Goal: Transaction & Acquisition: Book appointment/travel/reservation

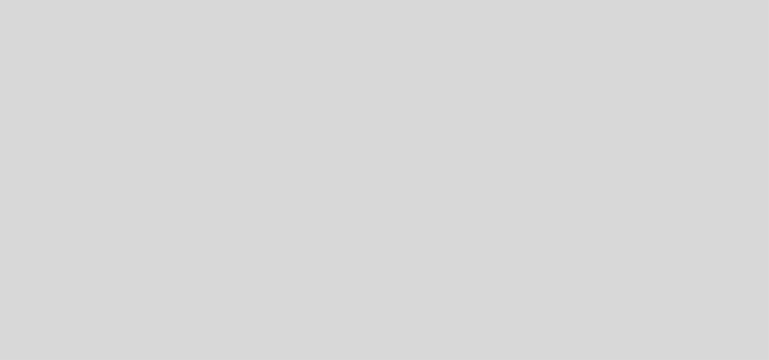
select select "es"
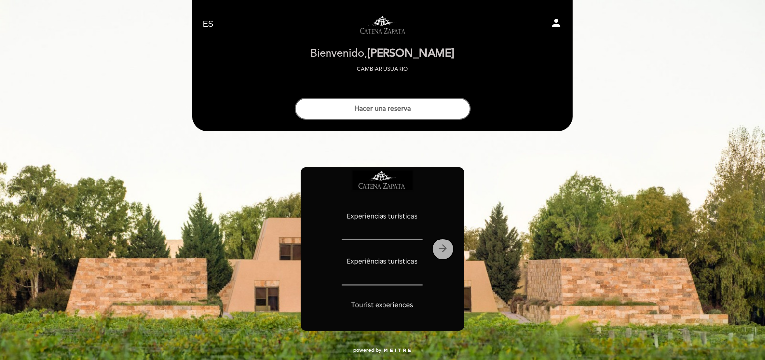
click at [447, 250] on icon "arrow_forward" at bounding box center [443, 248] width 12 height 12
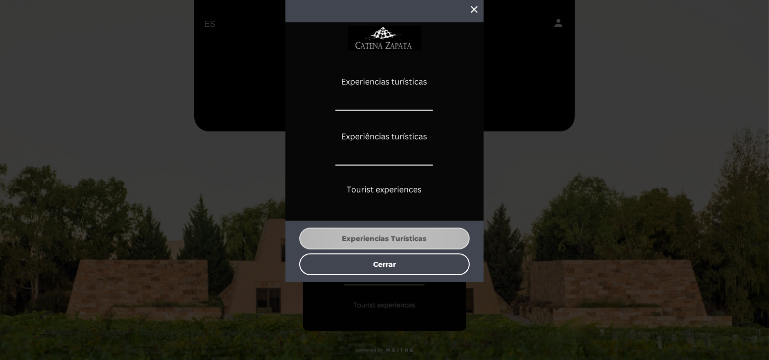
click at [380, 240] on button "Experiencias Turísticas" at bounding box center [384, 239] width 171 height 22
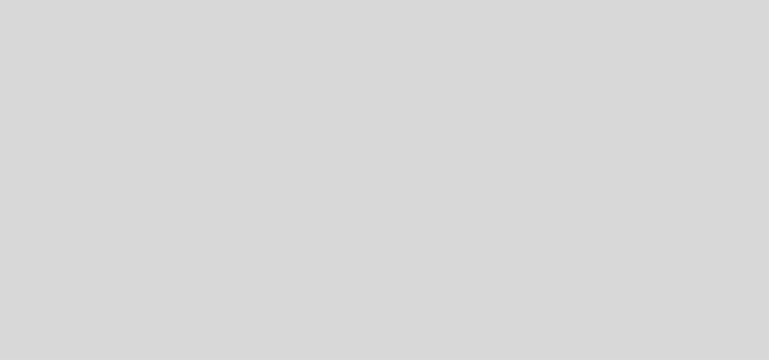
select select "es"
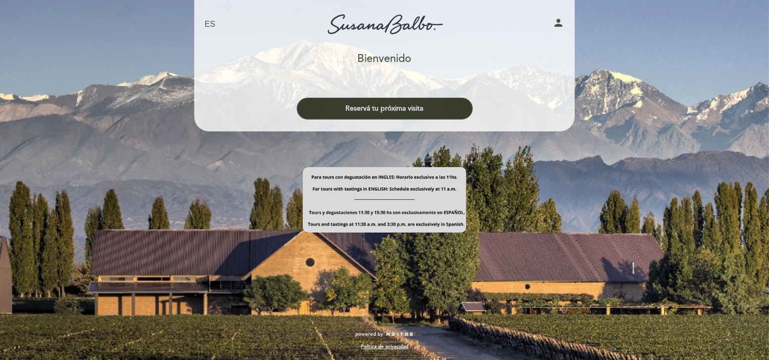
click at [407, 109] on button "Reservá tu próxima visita" at bounding box center [385, 109] width 176 height 22
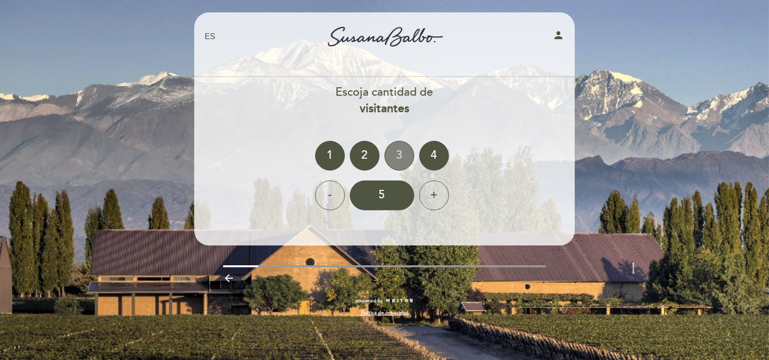
click at [399, 158] on div "3" at bounding box center [400, 156] width 30 height 30
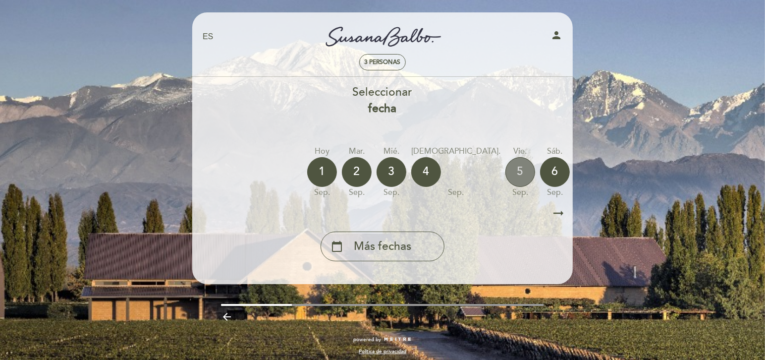
click at [506, 175] on div "5" at bounding box center [521, 172] width 30 height 30
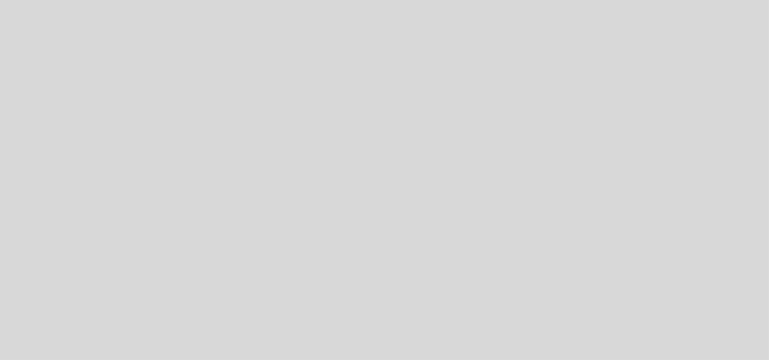
select select "es"
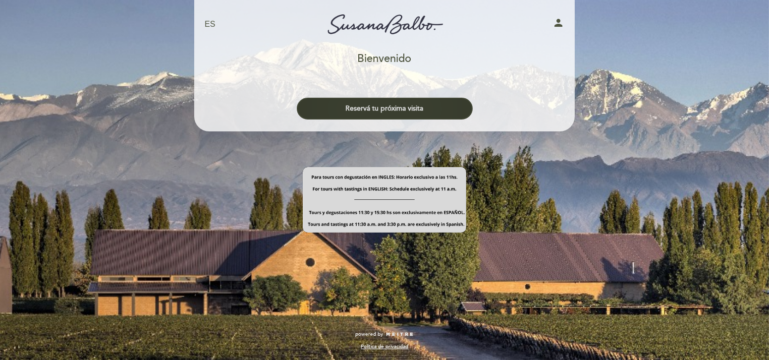
click at [396, 107] on button "Reservá tu próxima visita" at bounding box center [385, 109] width 176 height 22
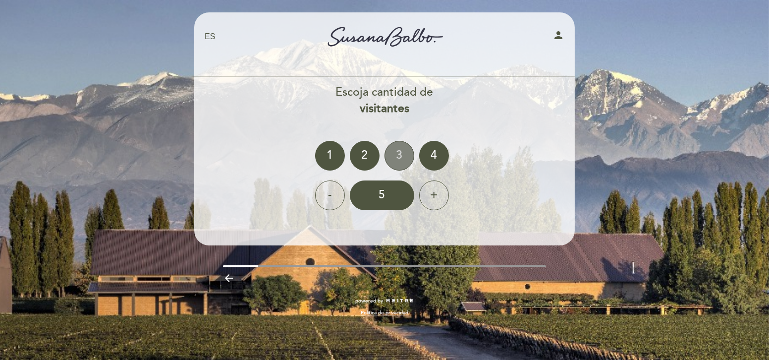
click at [404, 153] on div "3" at bounding box center [400, 156] width 30 height 30
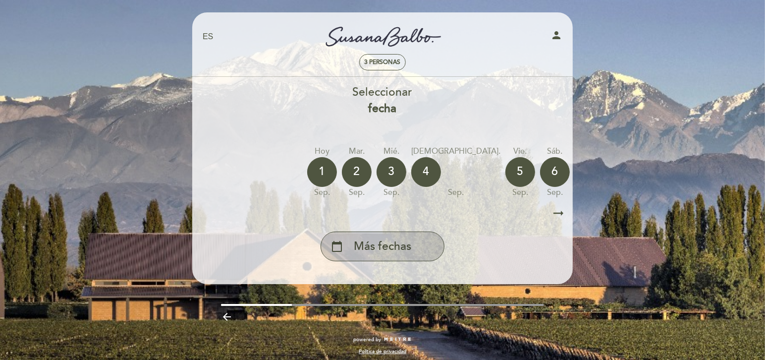
click at [400, 248] on span "Más fechas" at bounding box center [382, 246] width 57 height 16
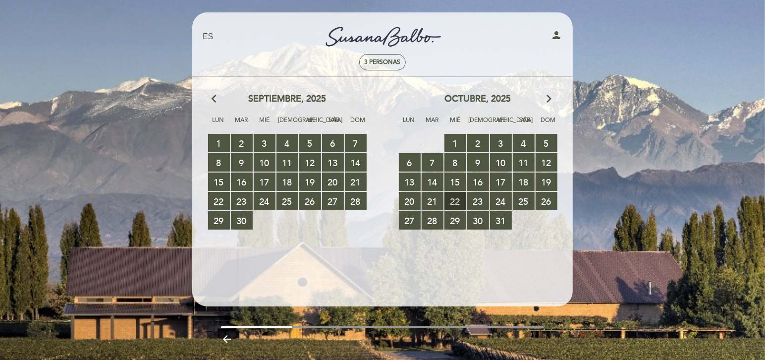
click at [456, 209] on span "22 RESERVAS DISPONIBLES" at bounding box center [456, 201] width 22 height 18
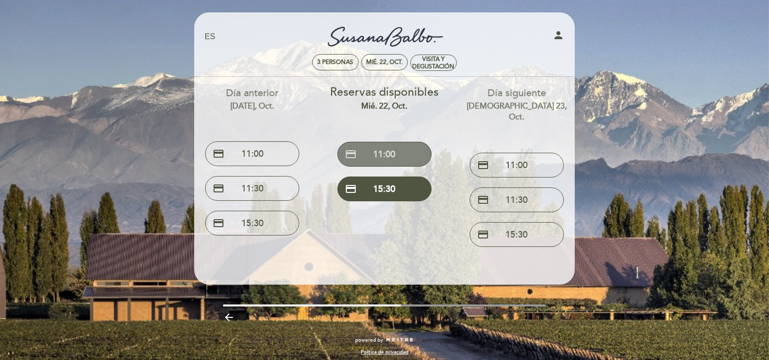
click at [392, 152] on button "credit_card 11:00" at bounding box center [385, 154] width 94 height 25
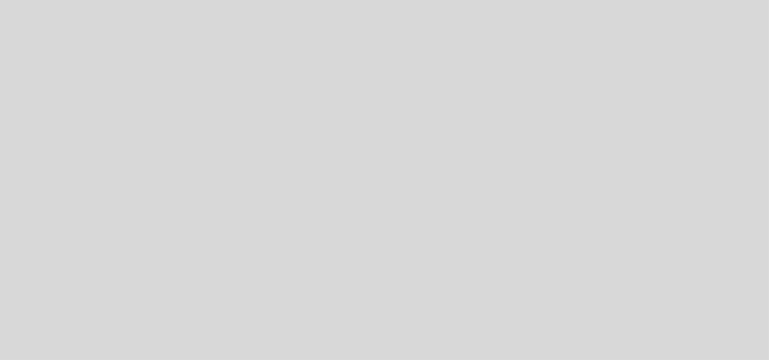
select select "es"
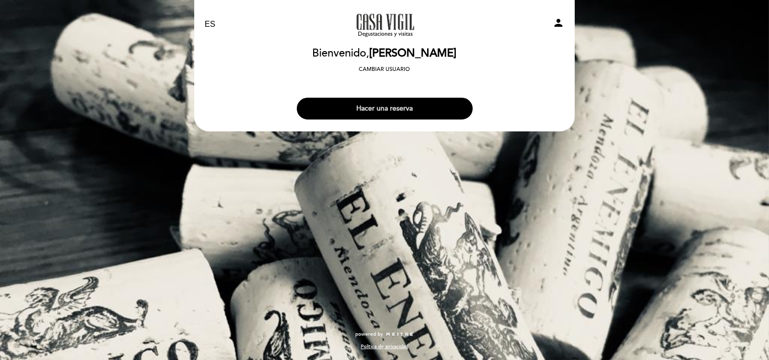
click at [389, 107] on button "Hacer una reserva" at bounding box center [385, 109] width 176 height 22
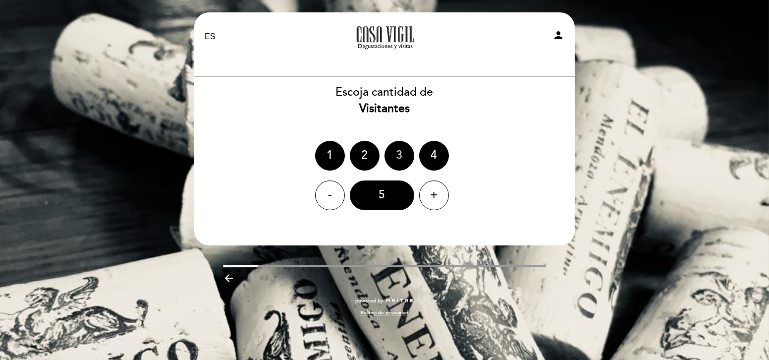
click at [399, 150] on div "3" at bounding box center [400, 156] width 30 height 30
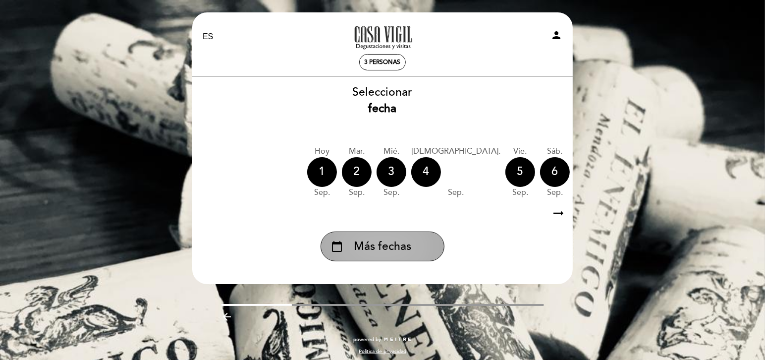
click at [399, 246] on span "Más fechas" at bounding box center [382, 246] width 57 height 16
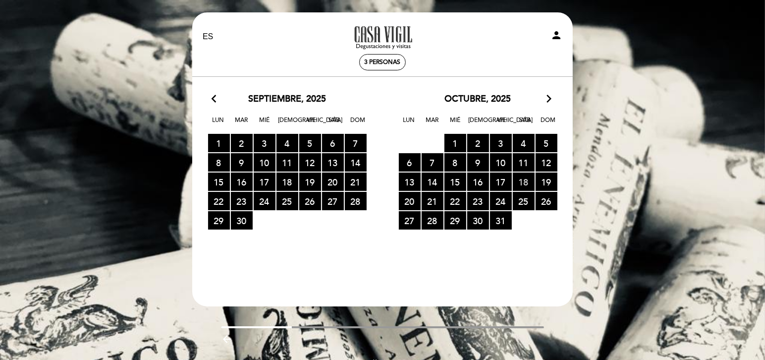
click at [525, 188] on span "18 RESERVAS DISPONIBLES" at bounding box center [524, 181] width 22 height 18
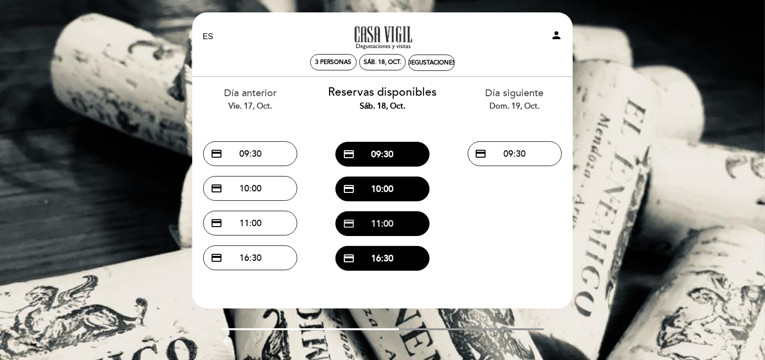
click at [384, 224] on button "credit_card 11:00" at bounding box center [383, 223] width 94 height 25
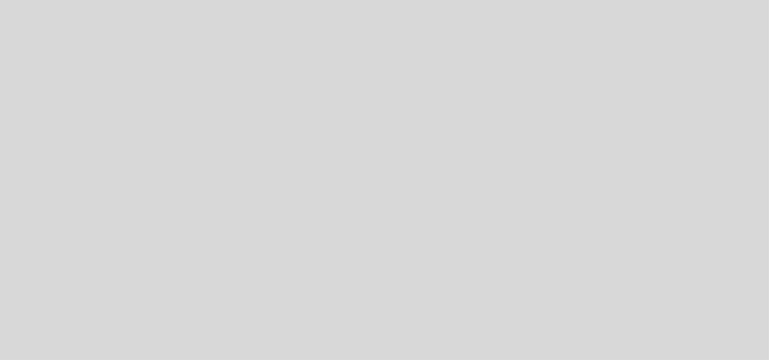
select select "es"
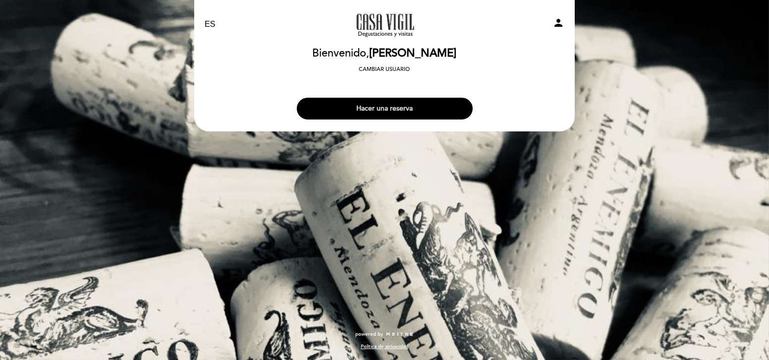
click at [381, 105] on button "Hacer una reserva" at bounding box center [385, 109] width 176 height 22
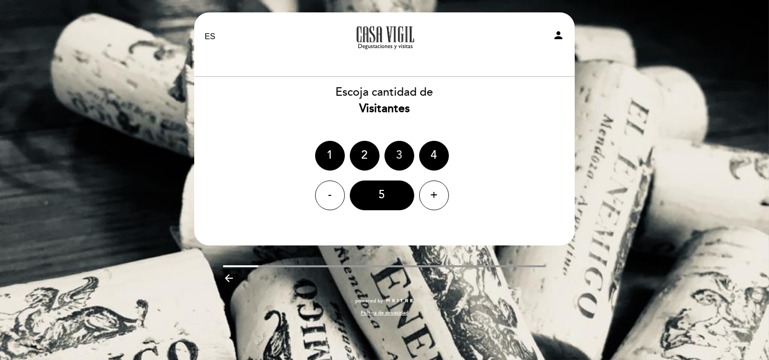
click at [402, 153] on div "3" at bounding box center [400, 156] width 30 height 30
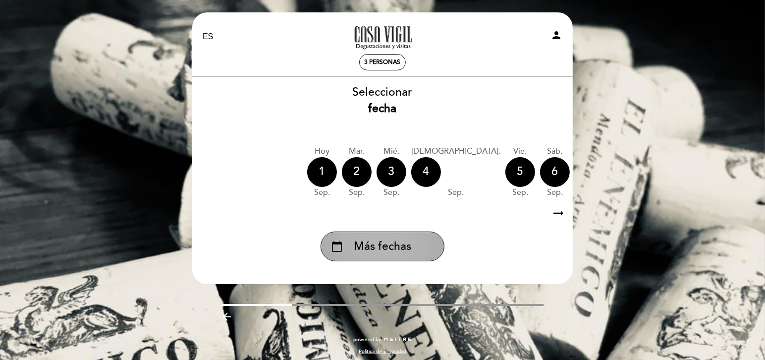
click at [397, 249] on span "Más fechas" at bounding box center [382, 246] width 57 height 16
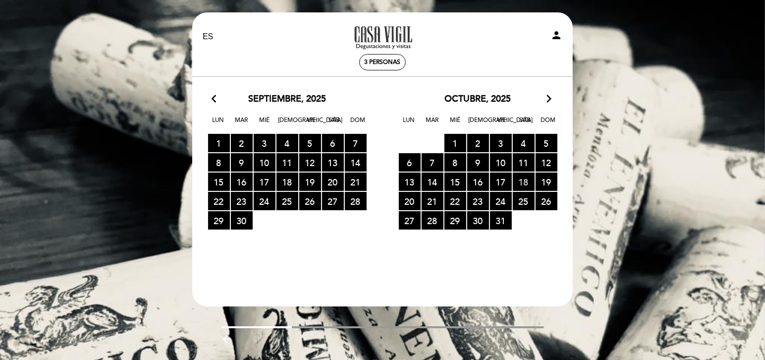
click at [525, 188] on span "18 RESERVAS DISPONIBLES" at bounding box center [524, 181] width 22 height 18
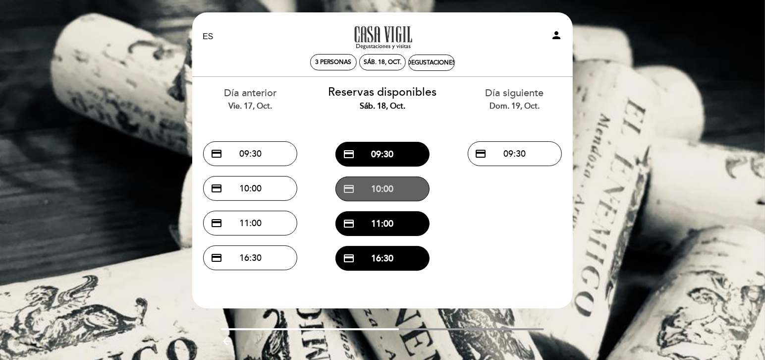
click at [394, 187] on button "credit_card 10:00" at bounding box center [383, 188] width 94 height 25
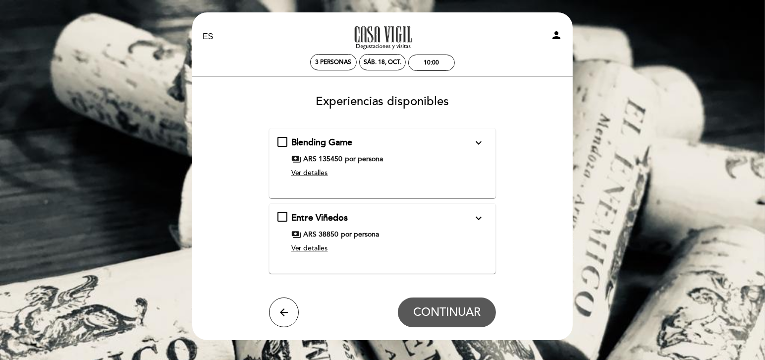
click at [317, 177] on span "Ver detalles" at bounding box center [309, 173] width 37 height 8
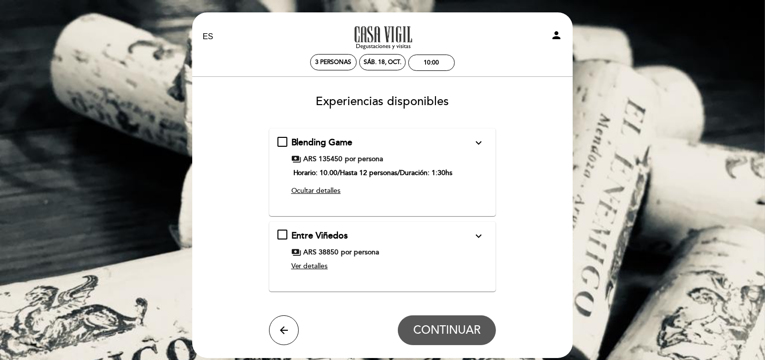
click at [319, 195] on span "Ocultar detalles" at bounding box center [316, 190] width 50 height 8
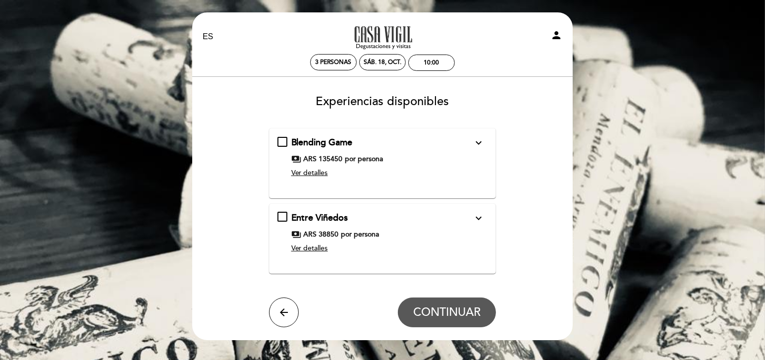
click at [313, 252] on span "Ver detalles" at bounding box center [309, 248] width 37 height 8
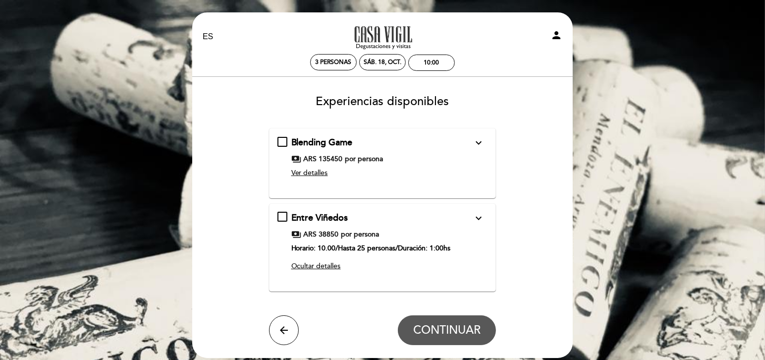
click at [330, 270] on span "Ocultar detalles" at bounding box center [316, 266] width 50 height 8
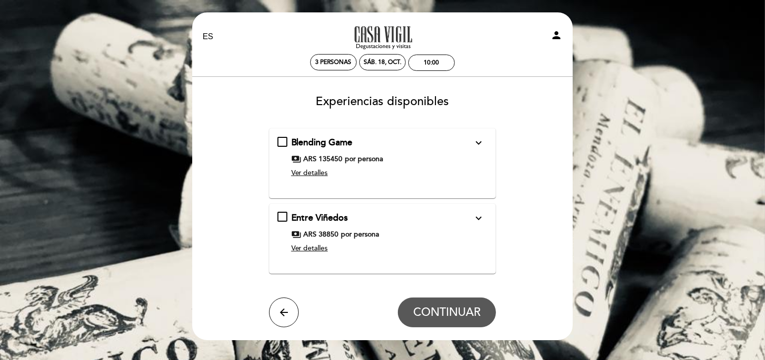
click at [284, 231] on div "Entre Viñedos expand_more Una experiencia unica recorriendo nuestros viñedos de…" at bounding box center [383, 235] width 211 height 46
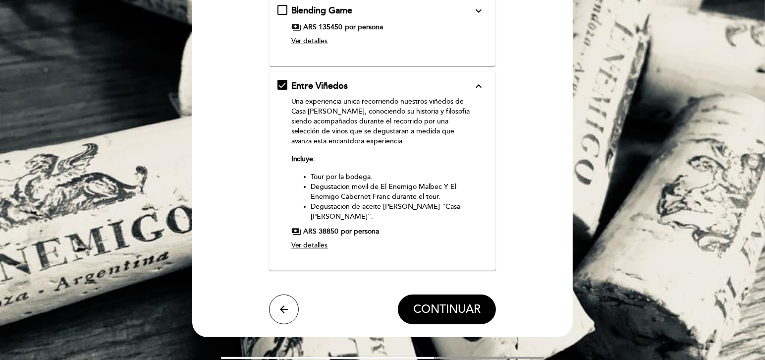
scroll to position [135, 0]
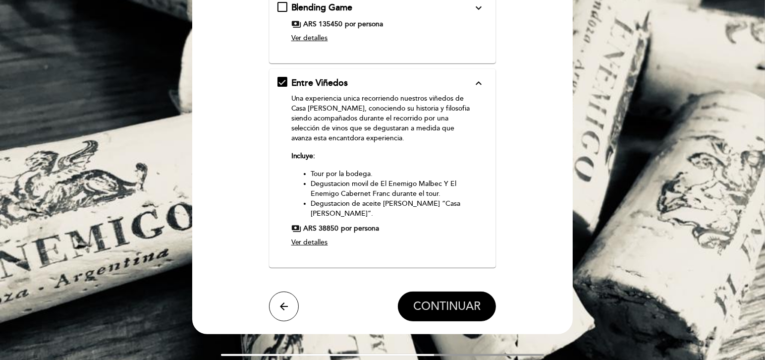
click at [440, 313] on span "CONTINUAR" at bounding box center [446, 306] width 67 height 14
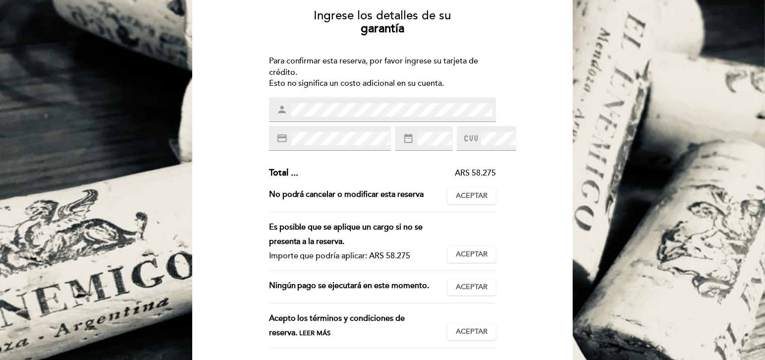
scroll to position [45, 0]
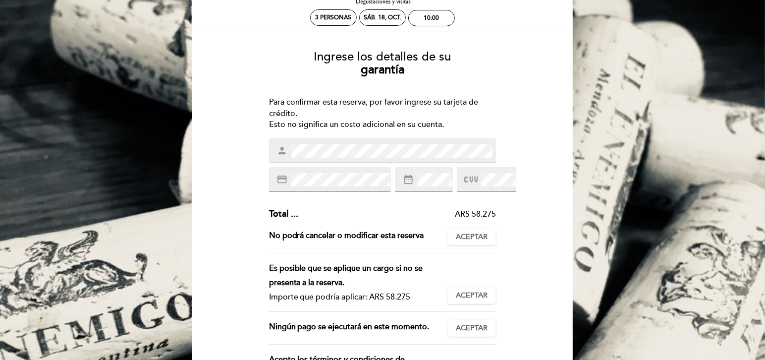
click at [478, 188] on icon at bounding box center [470, 179] width 13 height 16
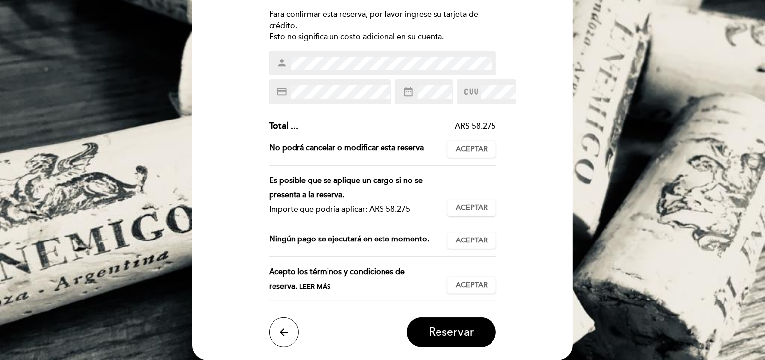
scroll to position [135, 0]
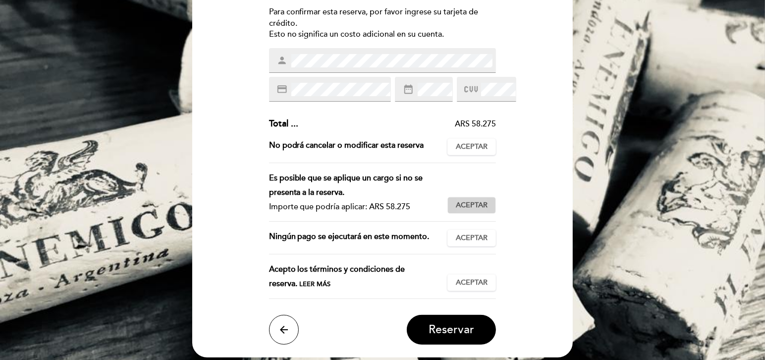
click at [475, 211] on span "Aceptar" at bounding box center [472, 205] width 32 height 10
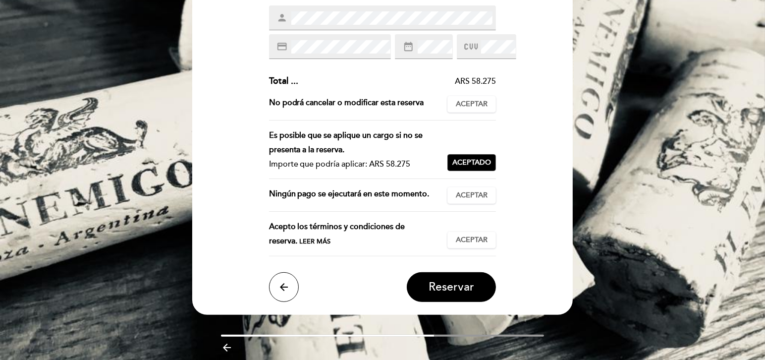
scroll to position [180, 0]
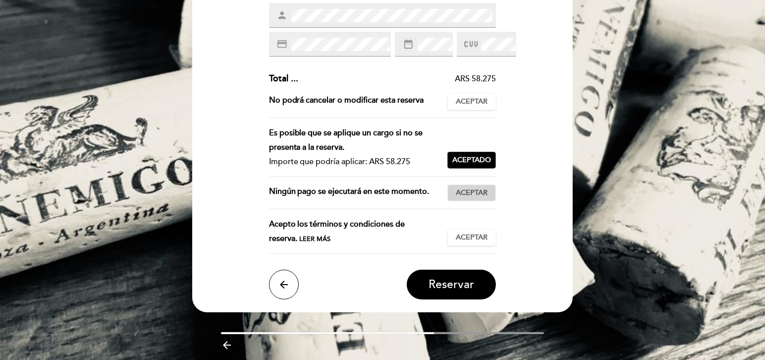
click at [475, 198] on span "Aceptar" at bounding box center [472, 193] width 32 height 10
click at [300, 243] on span "Leer más" at bounding box center [315, 239] width 31 height 8
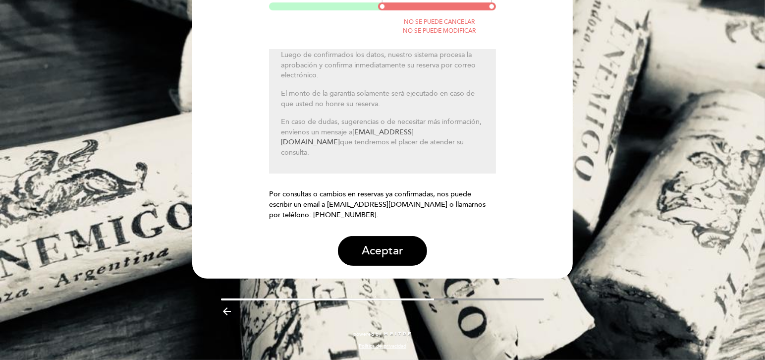
scroll to position [173, 0]
click at [395, 258] on button "Aceptar" at bounding box center [382, 251] width 89 height 30
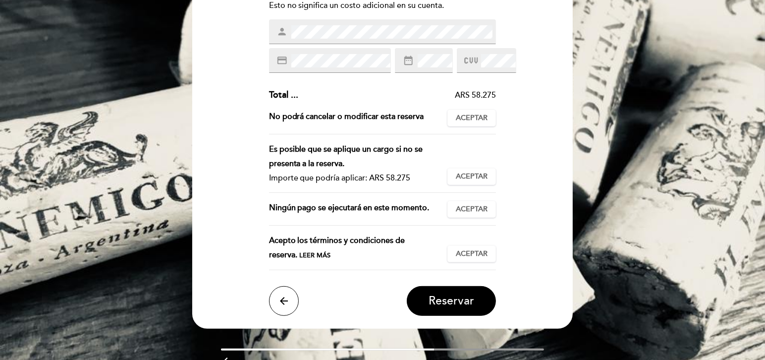
scroll to position [180, 0]
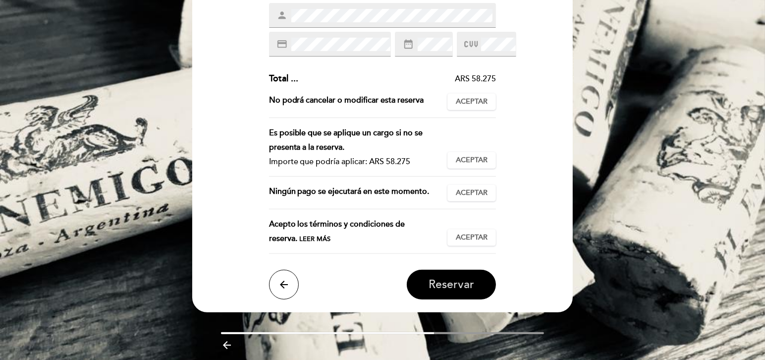
click at [448, 291] on span "Reservar" at bounding box center [452, 285] width 46 height 14
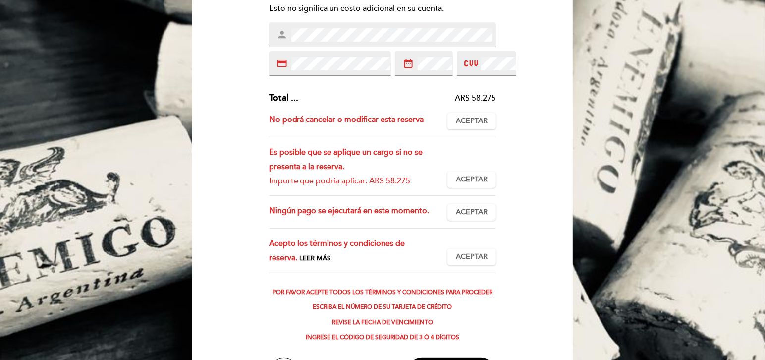
scroll to position [162, 0]
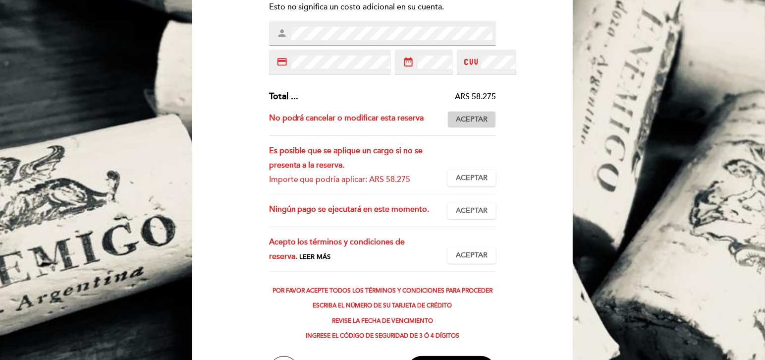
click at [472, 125] on span "Aceptar" at bounding box center [472, 119] width 32 height 10
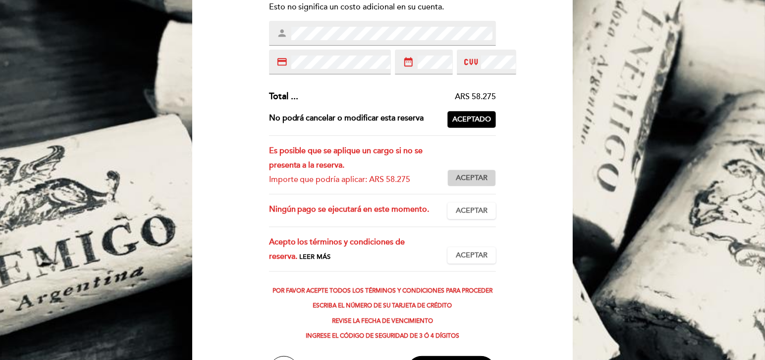
click at [470, 183] on span "Aceptar" at bounding box center [472, 178] width 32 height 10
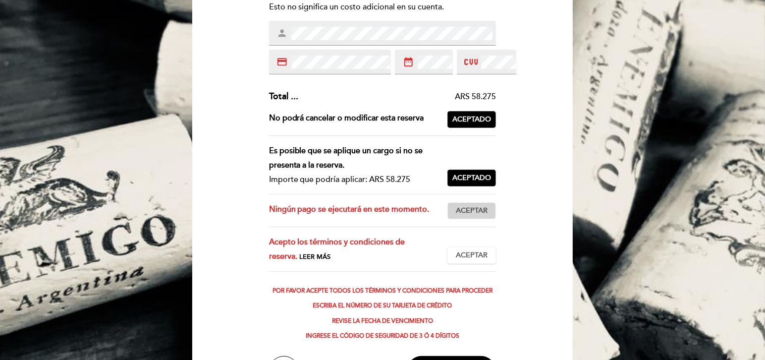
click at [475, 216] on span "Aceptar" at bounding box center [472, 211] width 32 height 10
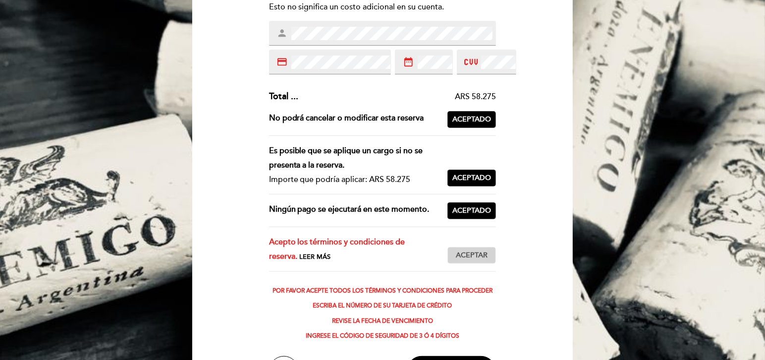
click at [474, 261] on span "Aceptar" at bounding box center [472, 255] width 32 height 10
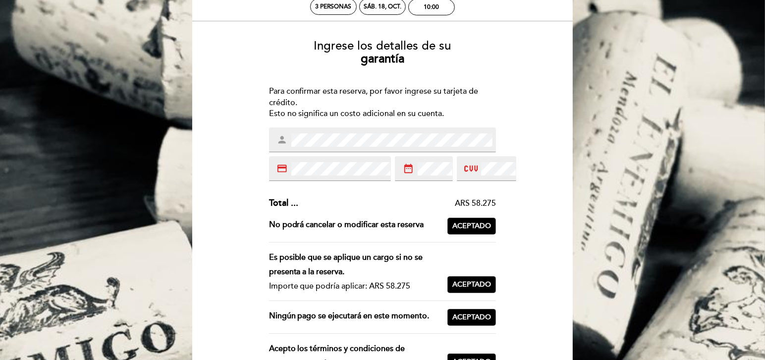
scroll to position [27, 0]
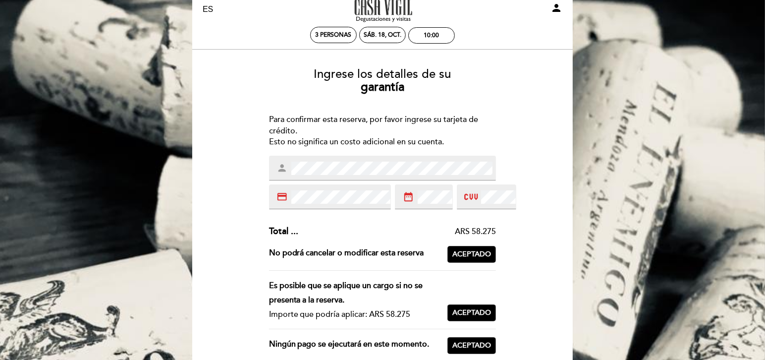
click at [478, 205] on icon at bounding box center [470, 197] width 13 height 16
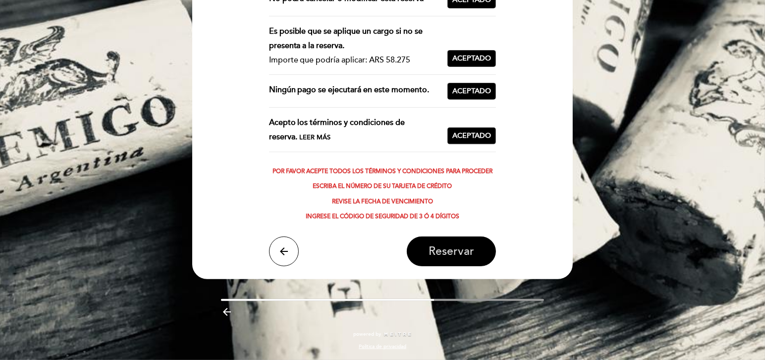
click at [456, 253] on span "Reservar" at bounding box center [452, 251] width 46 height 14
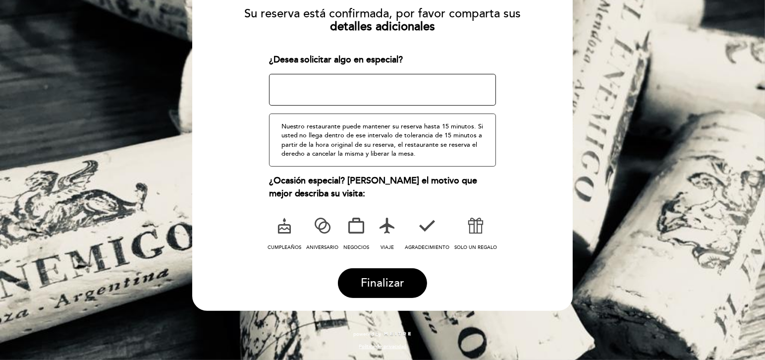
scroll to position [169, 0]
click at [482, 223] on icon at bounding box center [476, 226] width 26 height 26
click at [382, 282] on span "Finalizar" at bounding box center [383, 283] width 44 height 14
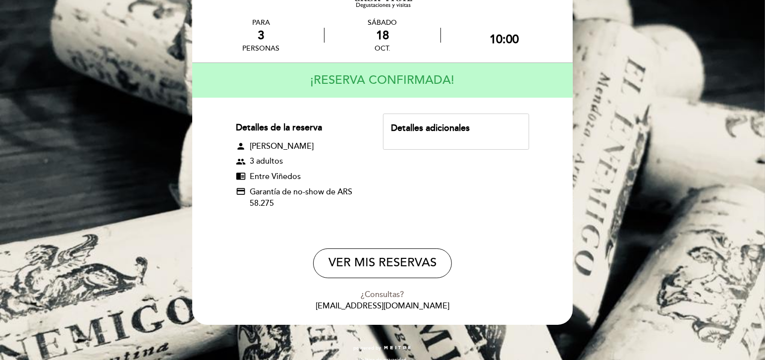
scroll to position [45, 0]
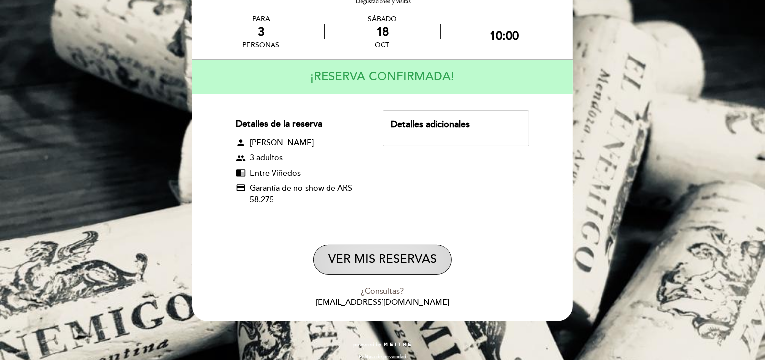
click at [377, 275] on button "VER MIS RESERVAS" at bounding box center [382, 260] width 139 height 30
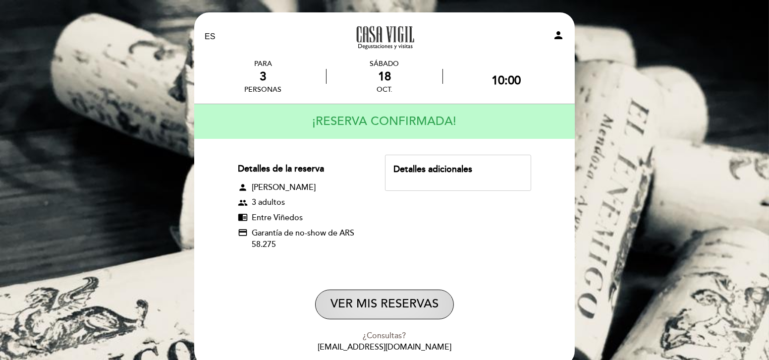
select select "es"
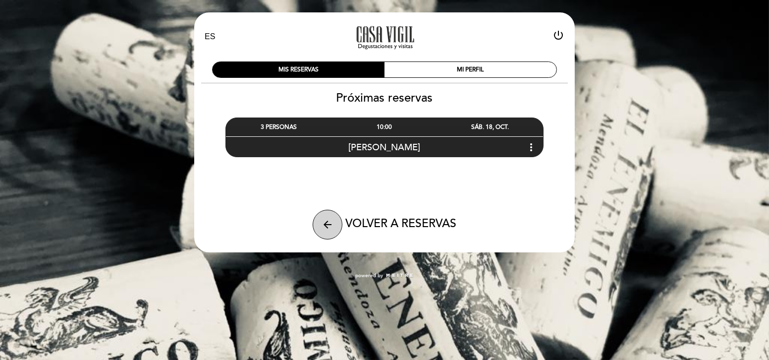
click at [329, 225] on icon "arrow_back" at bounding box center [328, 225] width 12 height 12
select select "es"
